Goal: Find specific page/section: Find specific page/section

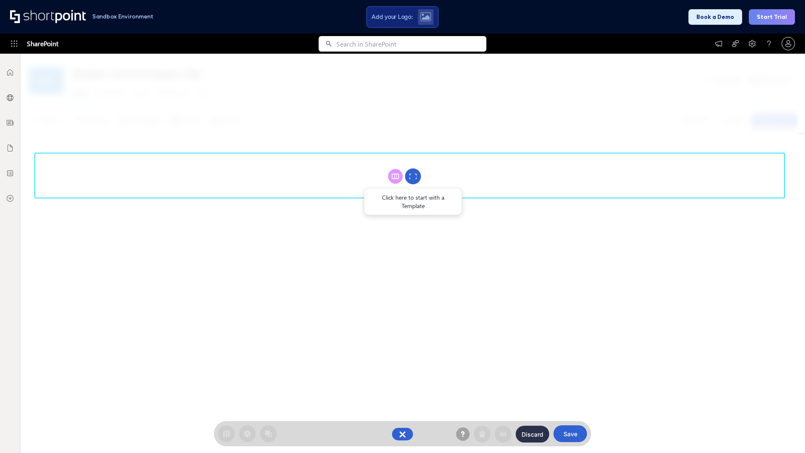
click at [413, 176] on circle at bounding box center [413, 177] width 16 height 16
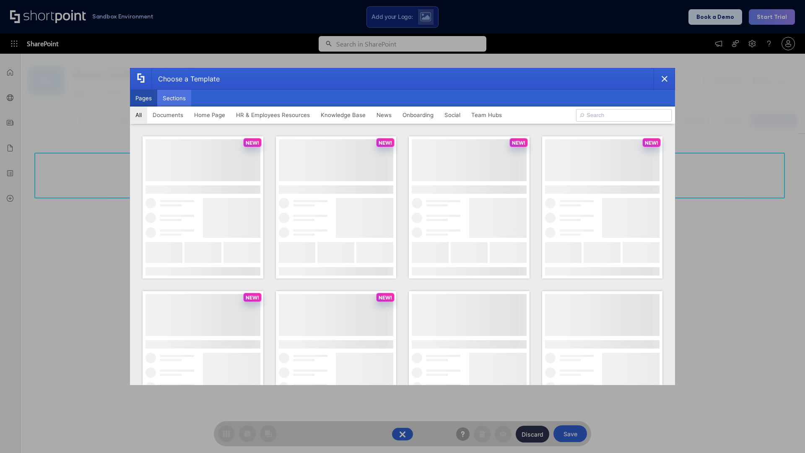
click at [174, 98] on button "Sections" at bounding box center [174, 98] width 34 height 17
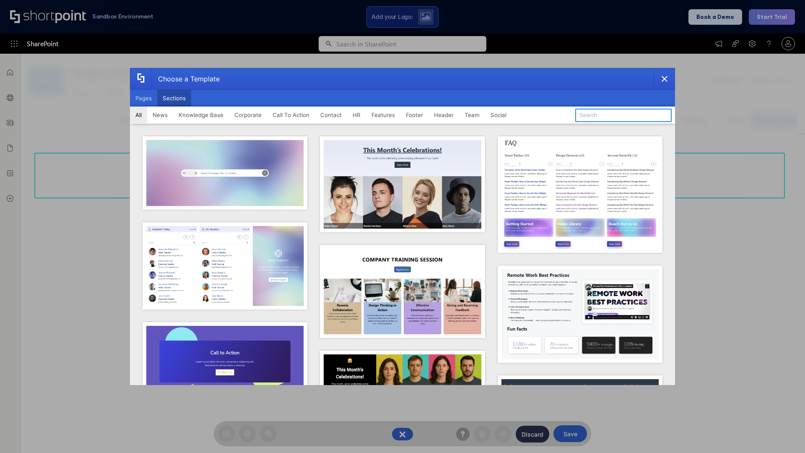
type input "CTA"
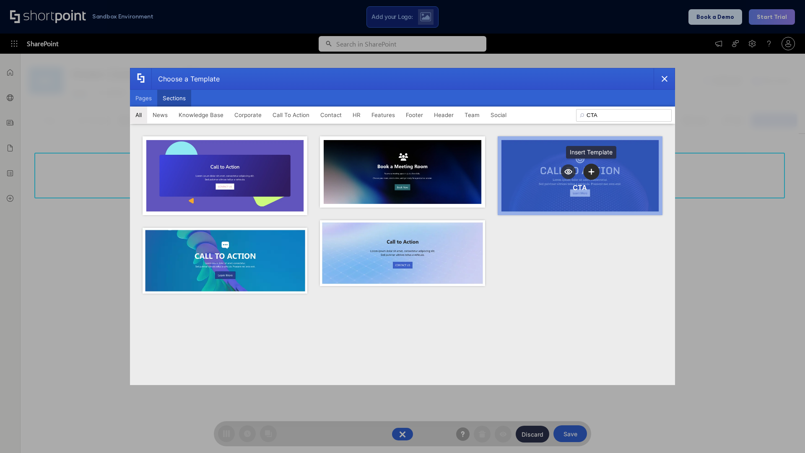
click at [591, 171] on icon "template selector" at bounding box center [592, 172] width 6 height 6
